Goal: Task Accomplishment & Management: Use online tool/utility

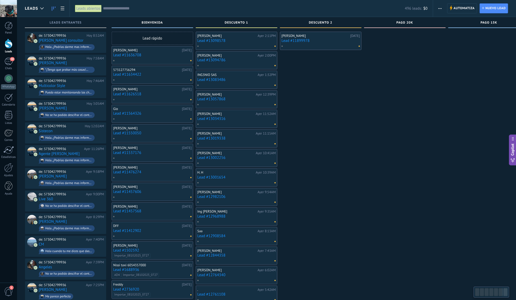
drag, startPoint x: 214, startPoint y: 80, endPoint x: 394, endPoint y: 72, distance: 180.7
click at [394, 72] on div "Leads Entrantes Solicitudes: 33 0 0 0 33 0 0 0 33 de: 573042799936 [DATE] 8:52A…" at bounding box center [324, 249] width 598 height 470
drag, startPoint x: 323, startPoint y: 83, endPoint x: 377, endPoint y: 75, distance: 54.1
click at [377, 75] on div "Leads Entrantes Solicitudes: 33 0 0 0 33 0 0 0 33 de: 573042799936 [DATE] 8:52A…" at bounding box center [324, 249] width 598 height 470
click at [89, 8] on div "Leads abiertos" at bounding box center [88, 9] width 27 height 8
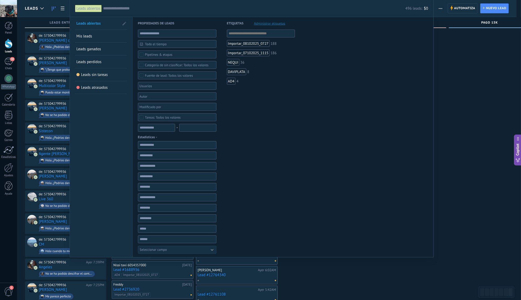
click at [89, 37] on span "Mis leads" at bounding box center [84, 36] width 16 height 5
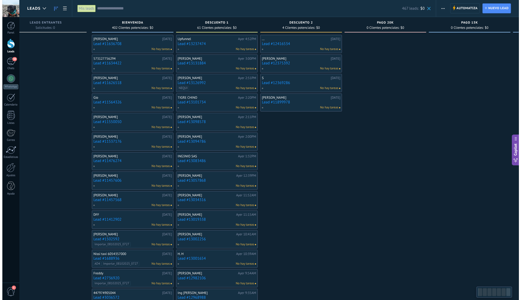
scroll to position [0, 23]
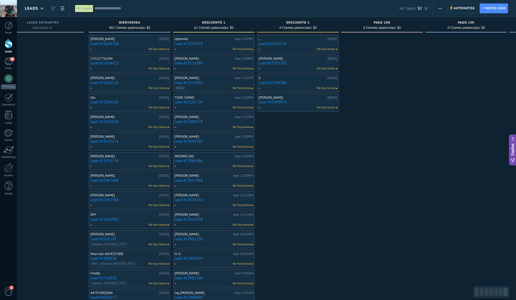
drag, startPoint x: 364, startPoint y: 138, endPoint x: 327, endPoint y: 141, distance: 37.3
click at [327, 141] on div "DESCUENTO 2 4 Clientes potenciales: $0 ... [DATE] Lead #12416534 No hay tareas …" at bounding box center [299, 220] width 84 height 407
click at [11, 81] on div at bounding box center [8, 78] width 8 height 8
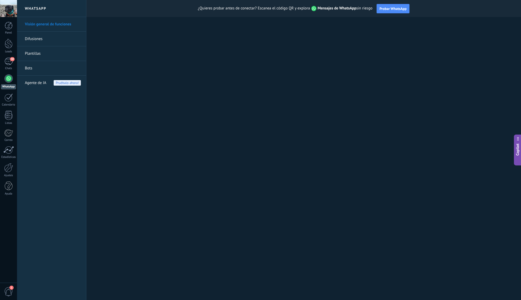
click at [29, 67] on link "Bots" at bounding box center [53, 68] width 56 height 15
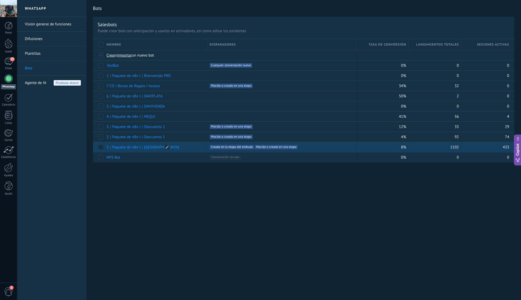
click at [149, 147] on link "1. | Paquete de n8n I. | [GEOGRAPHIC_DATA]" at bounding box center [142, 147] width 73 height 5
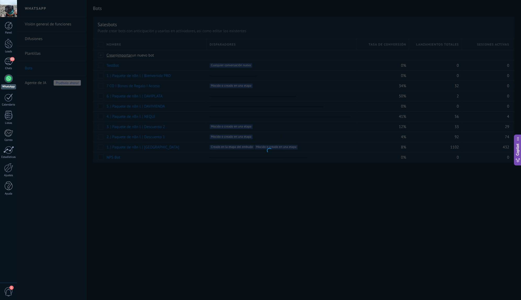
type input "**********"
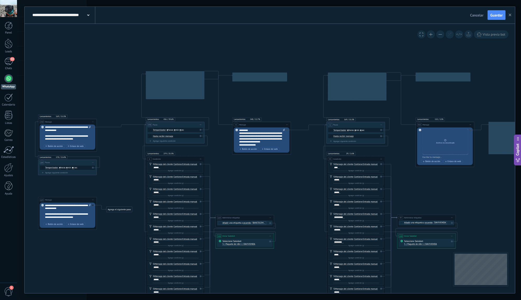
drag, startPoint x: 234, startPoint y: 61, endPoint x: 229, endPoint y: 208, distance: 147.4
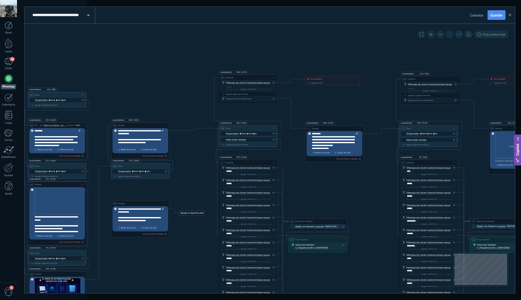
drag, startPoint x: 243, startPoint y: 120, endPoint x: 345, endPoint y: 104, distance: 103.3
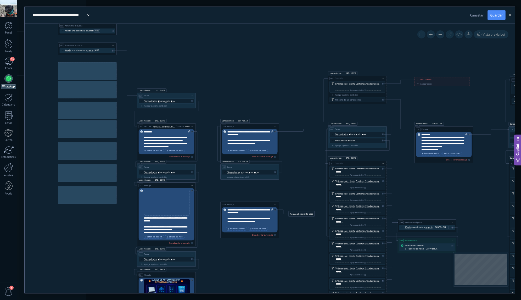
drag, startPoint x: 159, startPoint y: 95, endPoint x: 233, endPoint y: 101, distance: 74.3
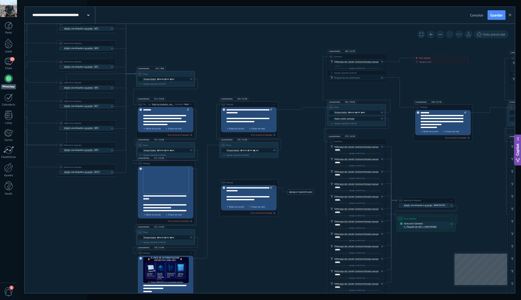
drag, startPoint x: 233, startPoint y: 92, endPoint x: 233, endPoint y: 70, distance: 22.0
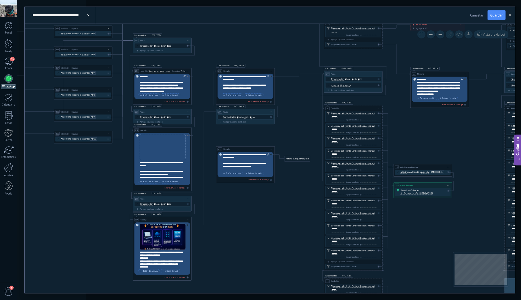
drag, startPoint x: 209, startPoint y: 116, endPoint x: 205, endPoint y: 85, distance: 31.6
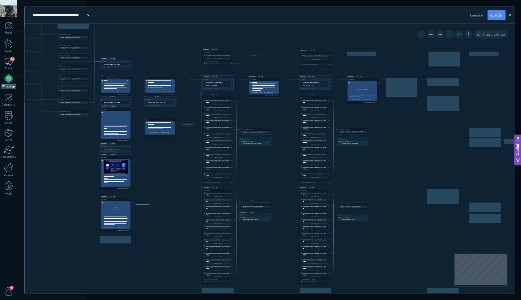
drag, startPoint x: 339, startPoint y: 112, endPoint x: 272, endPoint y: 111, distance: 66.7
click at [272, 111] on icon at bounding box center [470, 132] width 1058 height 432
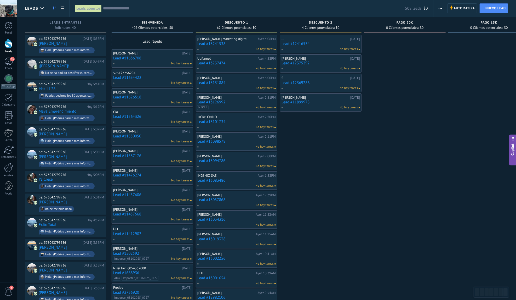
click at [122, 8] on input "text" at bounding box center [254, 8] width 302 height 5
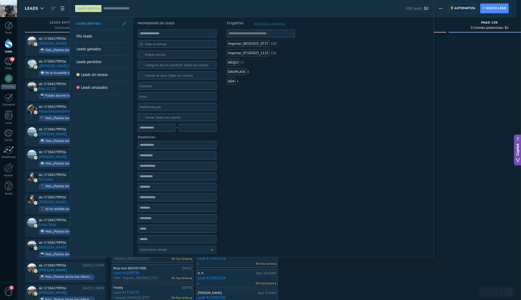
paste input "**********"
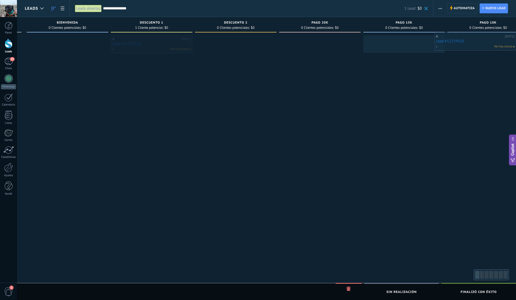
scroll to position [0, 106]
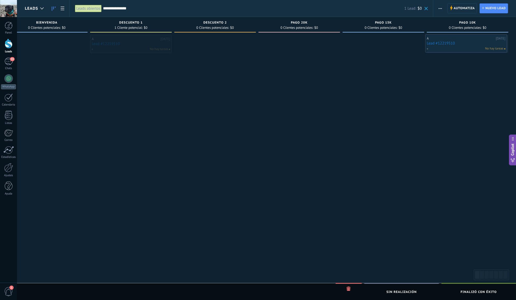
drag, startPoint x: 240, startPoint y: 42, endPoint x: 470, endPoint y: 42, distance: 229.7
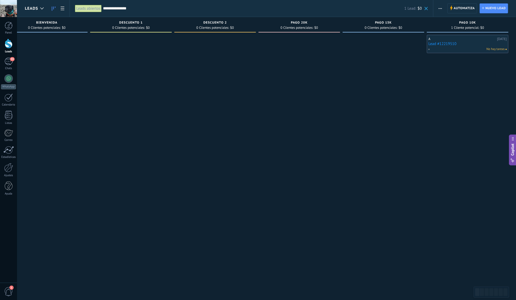
click at [140, 8] on input "**********" at bounding box center [254, 8] width 302 height 5
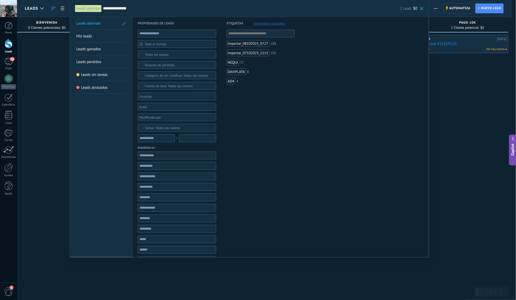
click at [140, 8] on input "**********" at bounding box center [251, 8] width 297 height 5
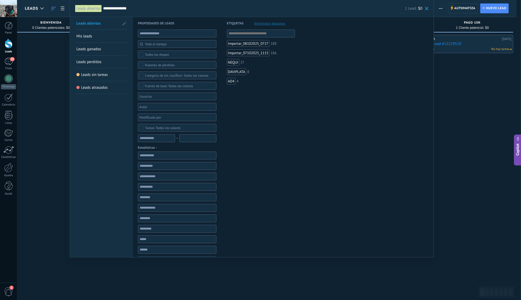
click at [140, 8] on input "**********" at bounding box center [254, 8] width 302 height 5
paste input "text"
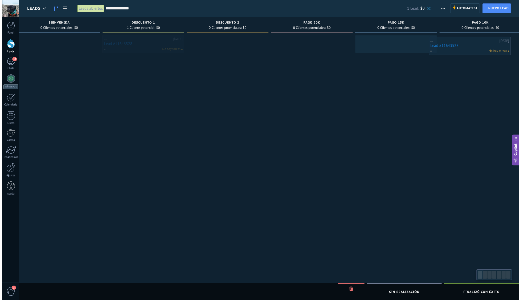
scroll to position [0, 106]
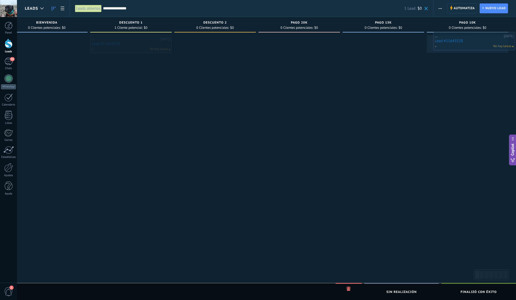
drag, startPoint x: 243, startPoint y: 42, endPoint x: 480, endPoint y: 39, distance: 237.1
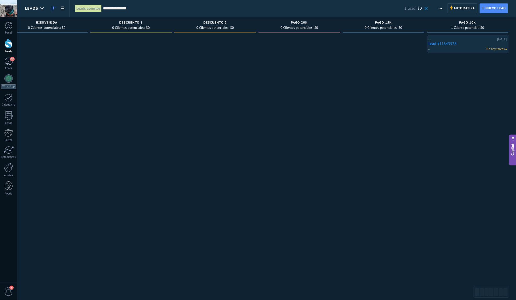
click at [180, 10] on input "**********" at bounding box center [254, 8] width 302 height 5
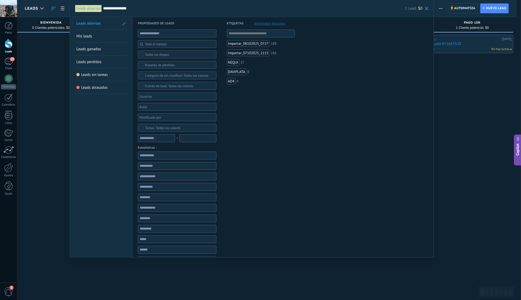
click at [180, 10] on input "**********" at bounding box center [254, 8] width 302 height 5
paste input "text"
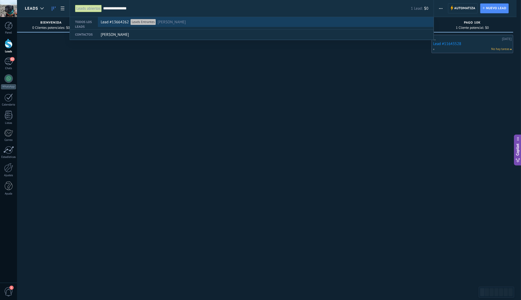
type input "**********"
click at [181, 22] on span "Alvaro Velasquez" at bounding box center [172, 22] width 28 height 10
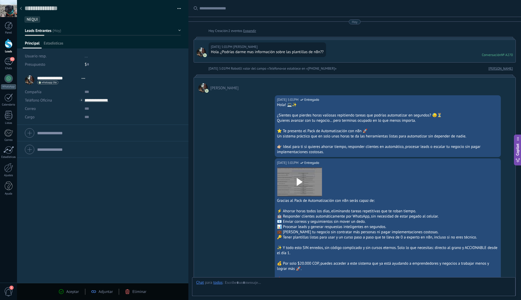
type textarea "**********"
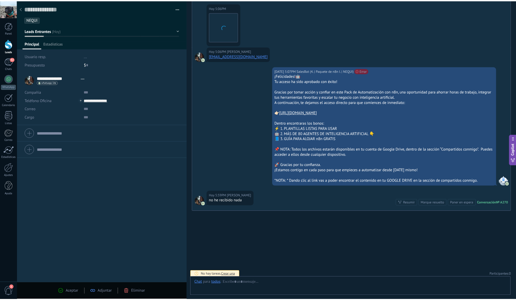
scroll to position [8, 0]
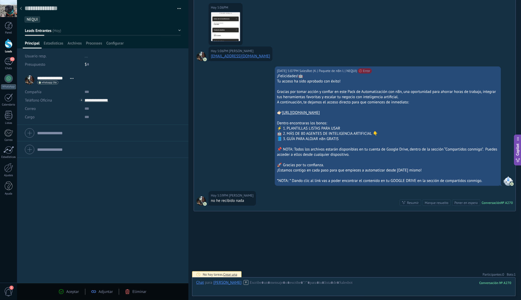
click at [21, 10] on div at bounding box center [20, 9] width 7 height 10
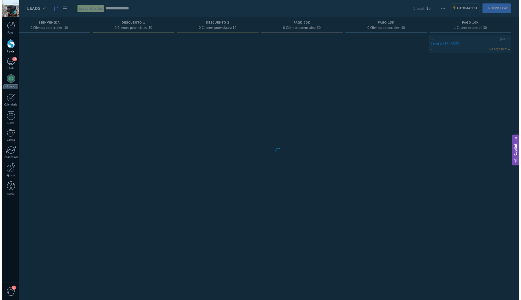
scroll to position [0, 101]
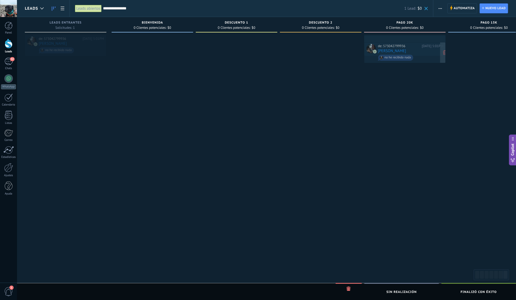
drag, startPoint x: 75, startPoint y: 43, endPoint x: 414, endPoint y: 50, distance: 339.7
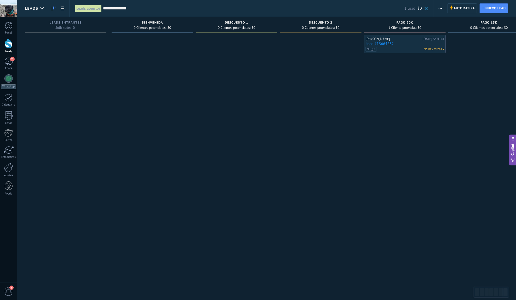
click at [428, 10] on span at bounding box center [426, 8] width 3 height 3
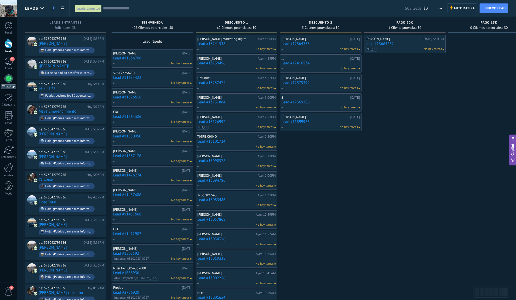
click at [11, 79] on div at bounding box center [8, 78] width 8 height 8
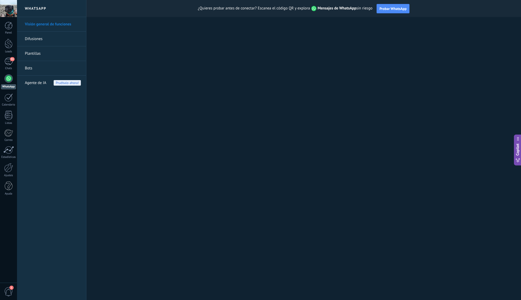
click at [31, 69] on link "Bots" at bounding box center [53, 68] width 56 height 15
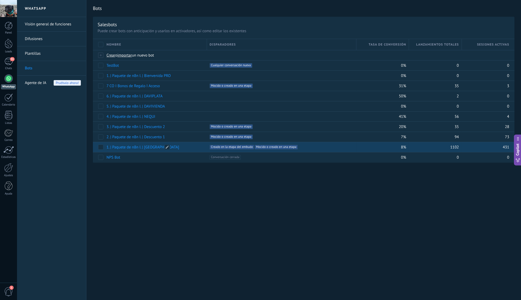
click at [150, 145] on link "1. | Paquete de n8n I. | [GEOGRAPHIC_DATA]" at bounding box center [142, 147] width 73 height 5
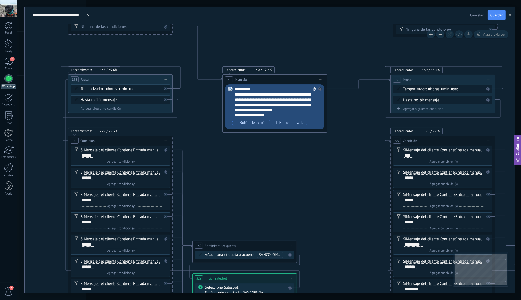
click at [91, 16] on div "**********" at bounding box center [63, 15] width 64 height 17
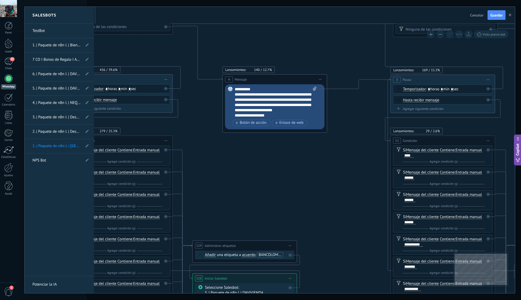
click at [88, 15] on div "Salesbots" at bounding box center [59, 15] width 69 height 17
click at [66, 103] on link "4. | Paquete de n8n I. | NEQUI" at bounding box center [56, 103] width 48 height 15
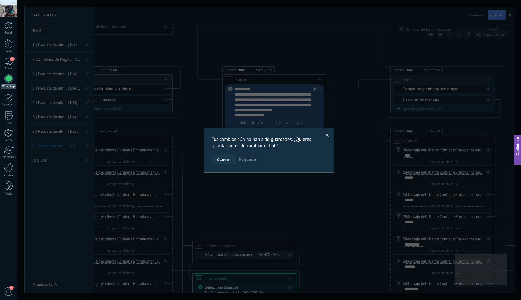
click at [225, 159] on span "Guardar" at bounding box center [223, 160] width 12 height 4
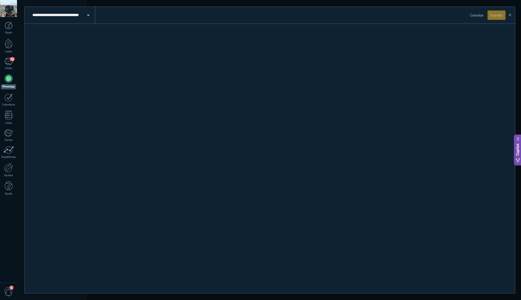
type input "**********"
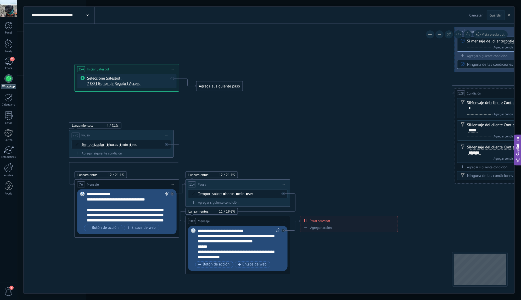
drag, startPoint x: 362, startPoint y: 162, endPoint x: 328, endPoint y: 124, distance: 50.6
click at [328, 124] on icon at bounding box center [436, 83] width 1997 height 1161
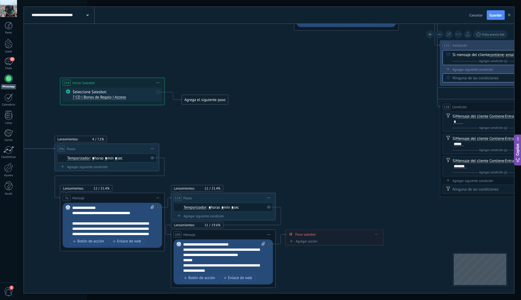
drag, startPoint x: 314, startPoint y: 137, endPoint x: 351, endPoint y: 129, distance: 37.8
click at [351, 129] on icon at bounding box center [421, 96] width 1997 height 1161
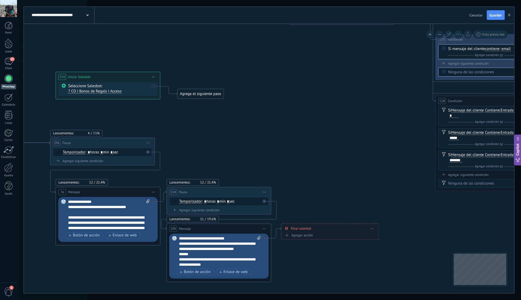
drag, startPoint x: 309, startPoint y: 132, endPoint x: 330, endPoint y: 129, distance: 20.8
click at [326, 129] on icon at bounding box center [417, 90] width 1997 height 1161
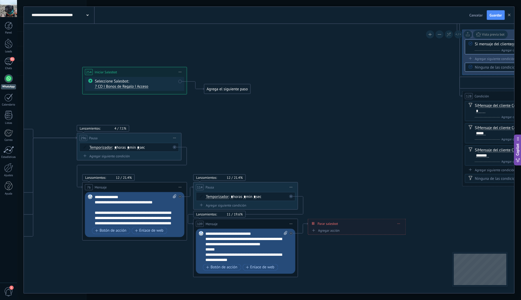
click at [336, 127] on icon at bounding box center [444, 85] width 1997 height 1161
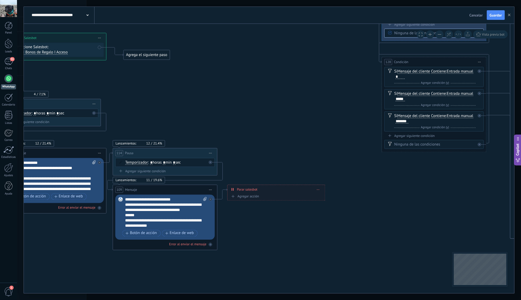
click at [255, 93] on icon at bounding box center [363, 51] width 1997 height 1161
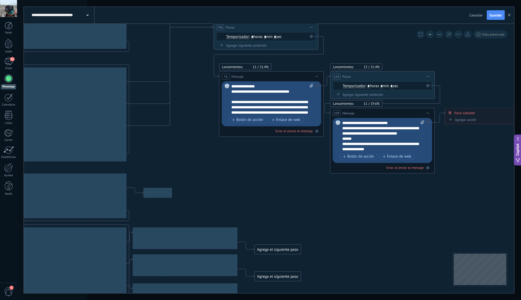
click at [473, 16] on span "Cancelar" at bounding box center [475, 15] width 13 height 5
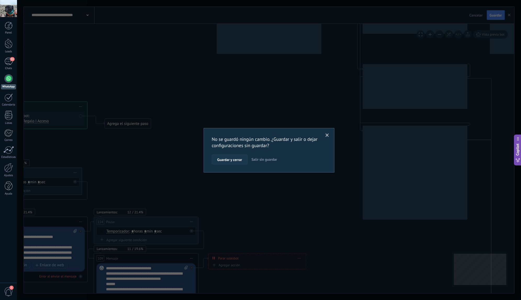
click at [237, 161] on span "Guardar y cerrar" at bounding box center [229, 160] width 25 height 4
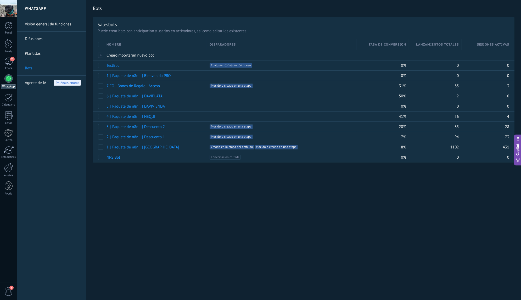
click at [38, 83] on span "Agente de IA" at bounding box center [35, 83] width 21 height 15
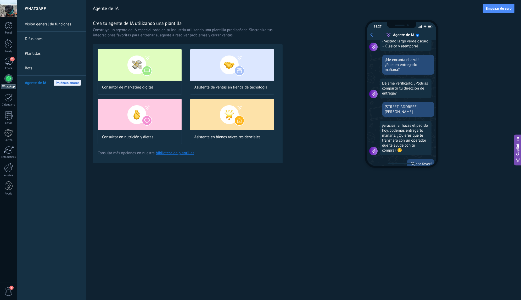
scroll to position [132, 0]
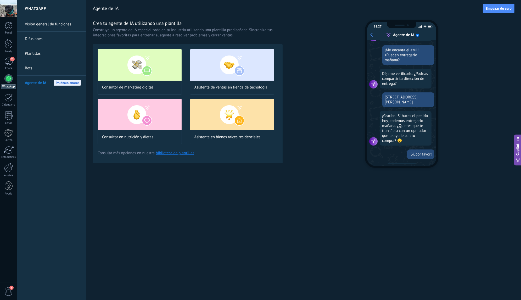
click at [30, 69] on link "Bots" at bounding box center [53, 68] width 56 height 15
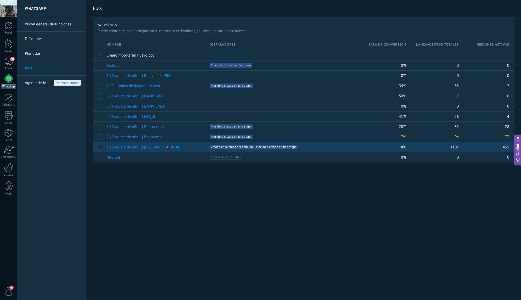
click at [155, 146] on link "1. | Paquete de n8n I. | [GEOGRAPHIC_DATA]" at bounding box center [142, 147] width 73 height 5
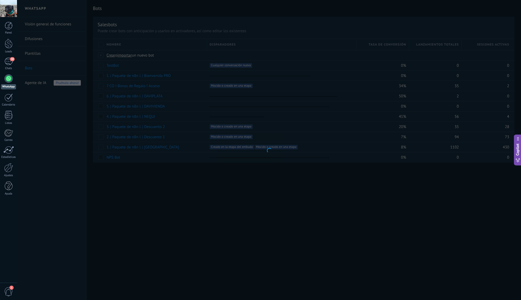
type input "**********"
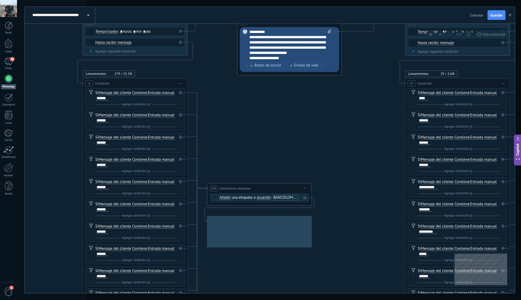
drag, startPoint x: 272, startPoint y: 197, endPoint x: 284, endPoint y: 138, distance: 60.8
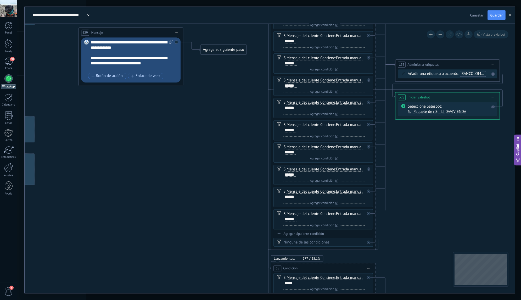
click at [475, 16] on span "Cancelar" at bounding box center [476, 15] width 13 height 5
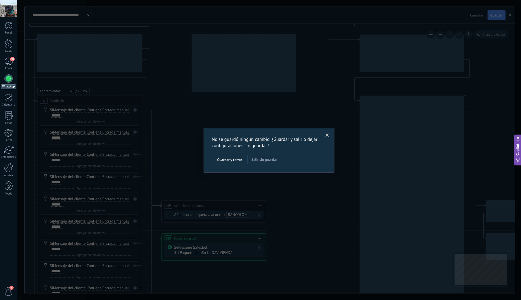
click at [240, 159] on span "Guardar y cerrar" at bounding box center [229, 160] width 25 height 4
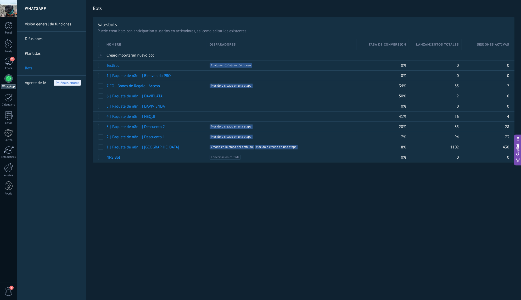
click at [35, 84] on span "Agente de IA" at bounding box center [35, 83] width 21 height 15
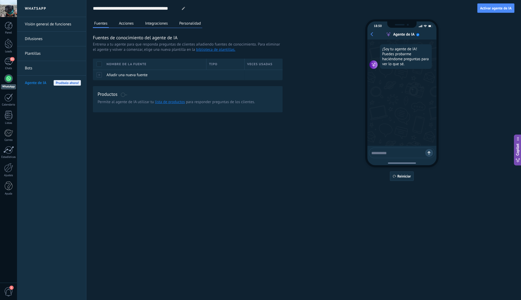
click at [130, 24] on button "Acciones" at bounding box center [126, 23] width 17 height 8
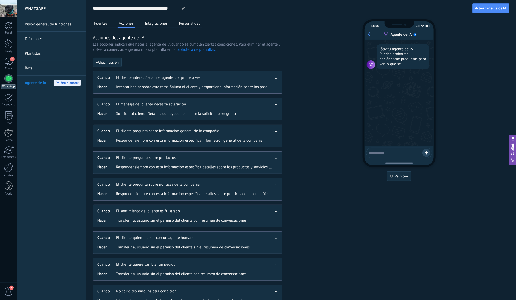
click at [157, 23] on button "Integraciones" at bounding box center [156, 23] width 25 height 8
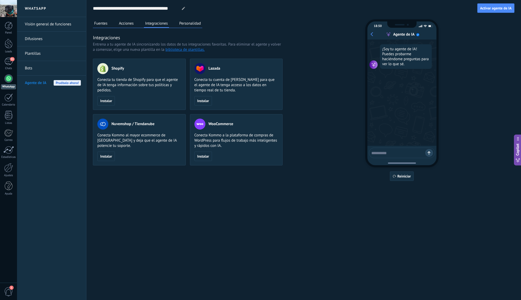
click at [189, 23] on button "Personalidad" at bounding box center [190, 23] width 24 height 8
